Goal: Information Seeking & Learning: Learn about a topic

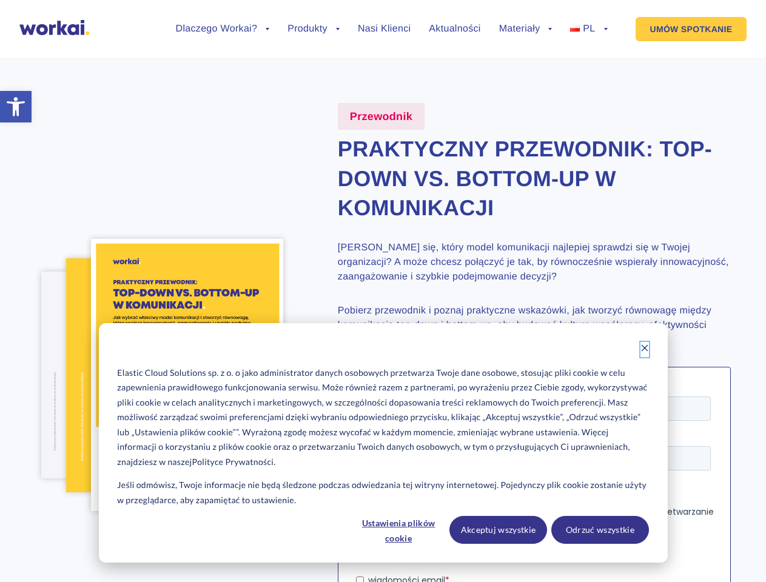
click at [644, 349] on icon "Dismiss cookie banner" at bounding box center [644, 348] width 8 height 8
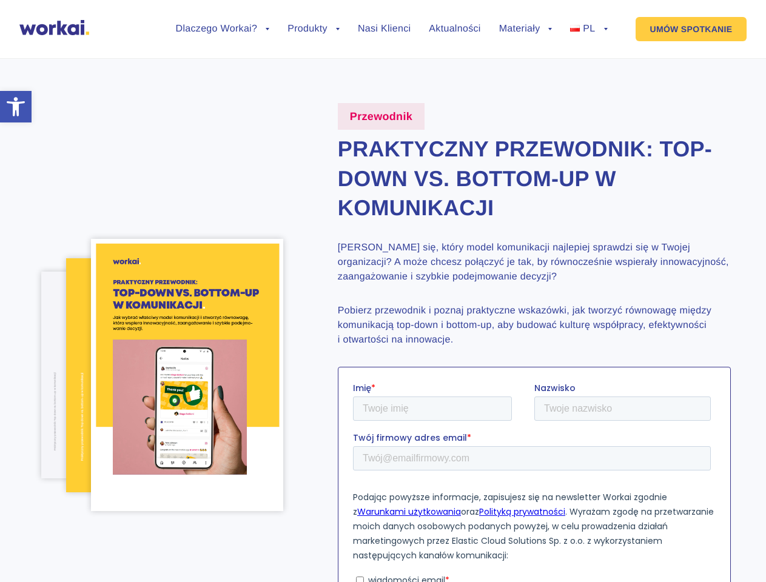
click at [399, 529] on p "Podając powyższe informacje, zapisujesz się na newsletter Workai zgodnie z Waru…" at bounding box center [533, 525] width 362 height 73
click at [498, 529] on p "Podając powyższe informacje, zapisujesz się na newsletter Workai zgodnie z Waru…" at bounding box center [533, 525] width 362 height 73
click at [599, 529] on p "Podając powyższe informacje, zapisujesz się na newsletter Workai zgodnie z Waru…" at bounding box center [533, 525] width 362 height 73
click at [222, 38] on li "Dlaczego Workai? back Dlaczego Workai? Kalkulator ROI Intranetu Bezpieczeństwo" at bounding box center [223, 38] width 94 height 28
click at [222, 29] on link "Dlaczego Workai?" at bounding box center [223, 29] width 94 height 10
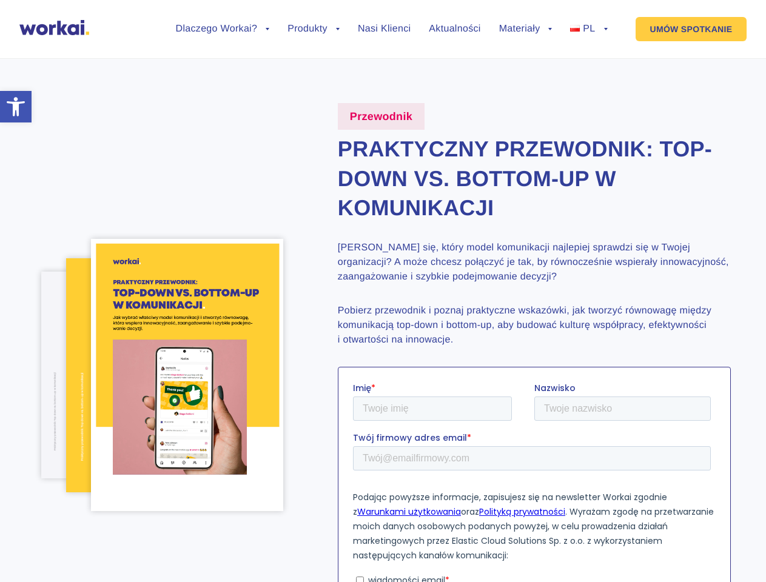
click at [313, 38] on li "Produkty back Workai Intranet Workai Connections Workai Knowledge Workai Mobile…" at bounding box center [313, 38] width 52 height 28
click at [526, 38] on li "Materiały back Centrum pomocy Przewodniki i ebooki Blog" at bounding box center [525, 38] width 53 height 28
click at [526, 29] on link "Materiały" at bounding box center [525, 29] width 53 height 10
click at [588, 38] on li "PL back EN FR ES DE" at bounding box center [588, 38] width 37 height 28
